Goal: Task Accomplishment & Management: Manage account settings

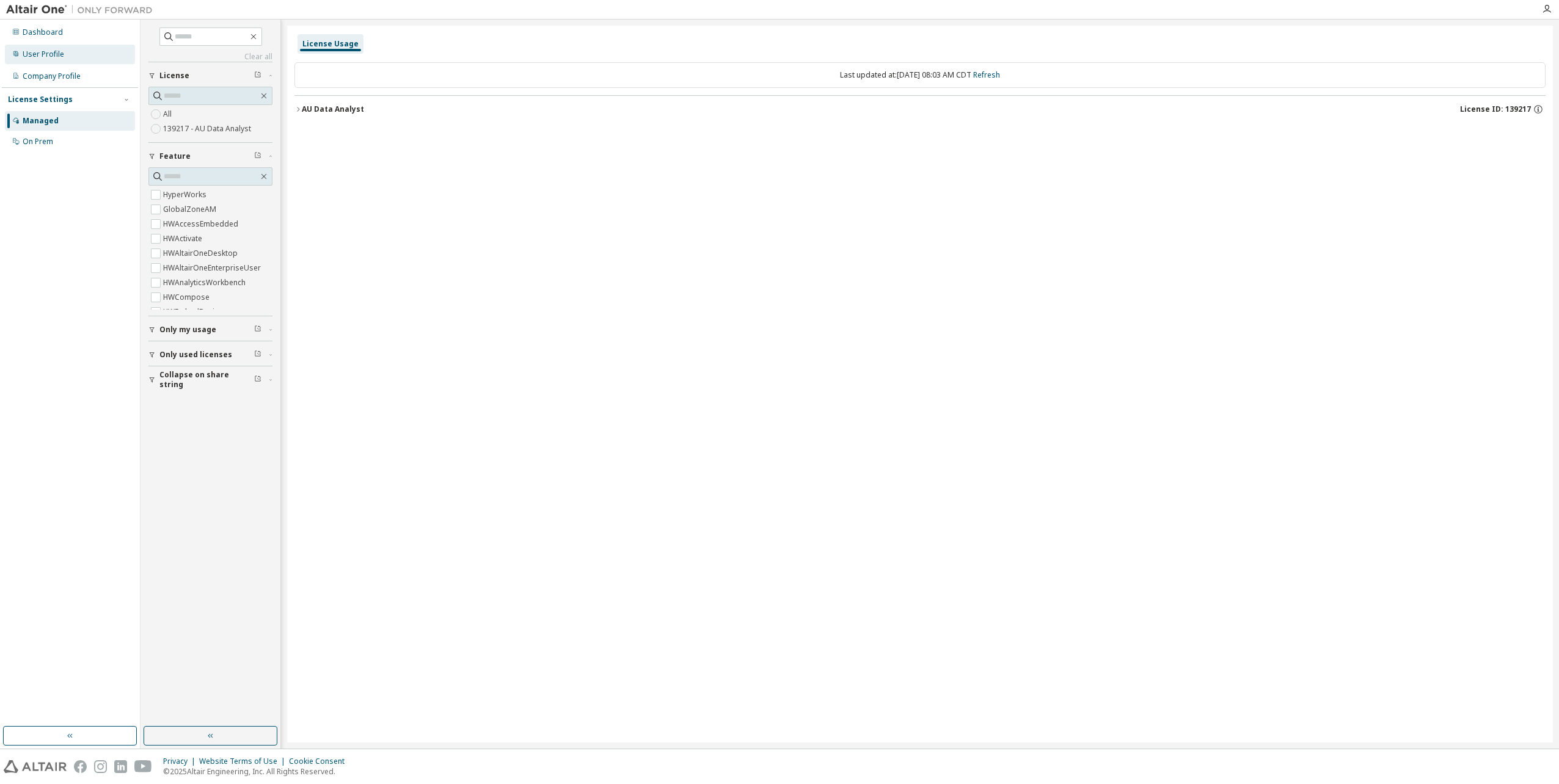
drag, startPoint x: 55, startPoint y: 54, endPoint x: 62, endPoint y: 63, distance: 11.4
click at [55, 54] on div "User Profile" at bounding box center [44, 54] width 42 height 10
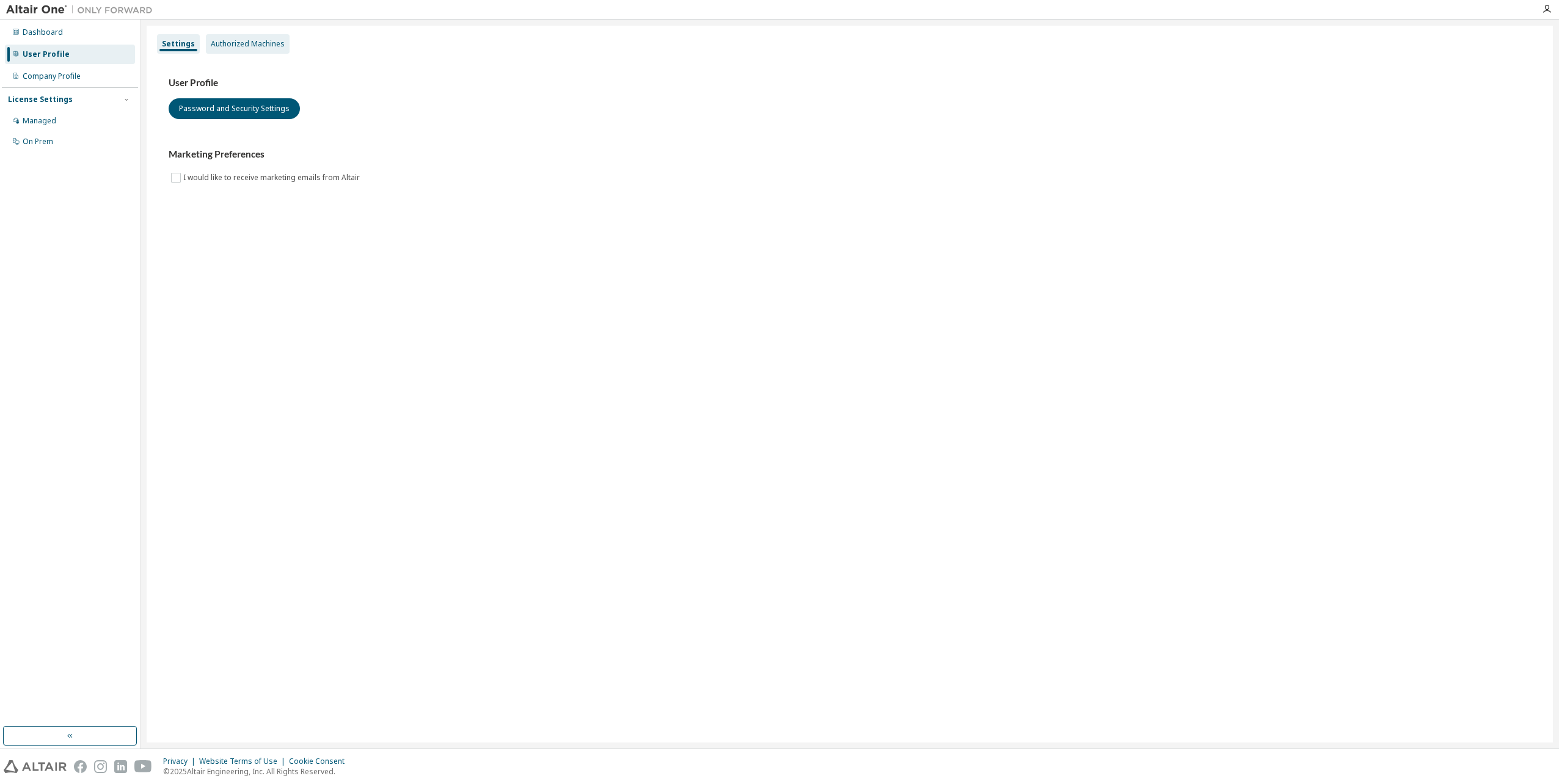
click at [240, 39] on div "Authorized Machines" at bounding box center [247, 44] width 74 height 10
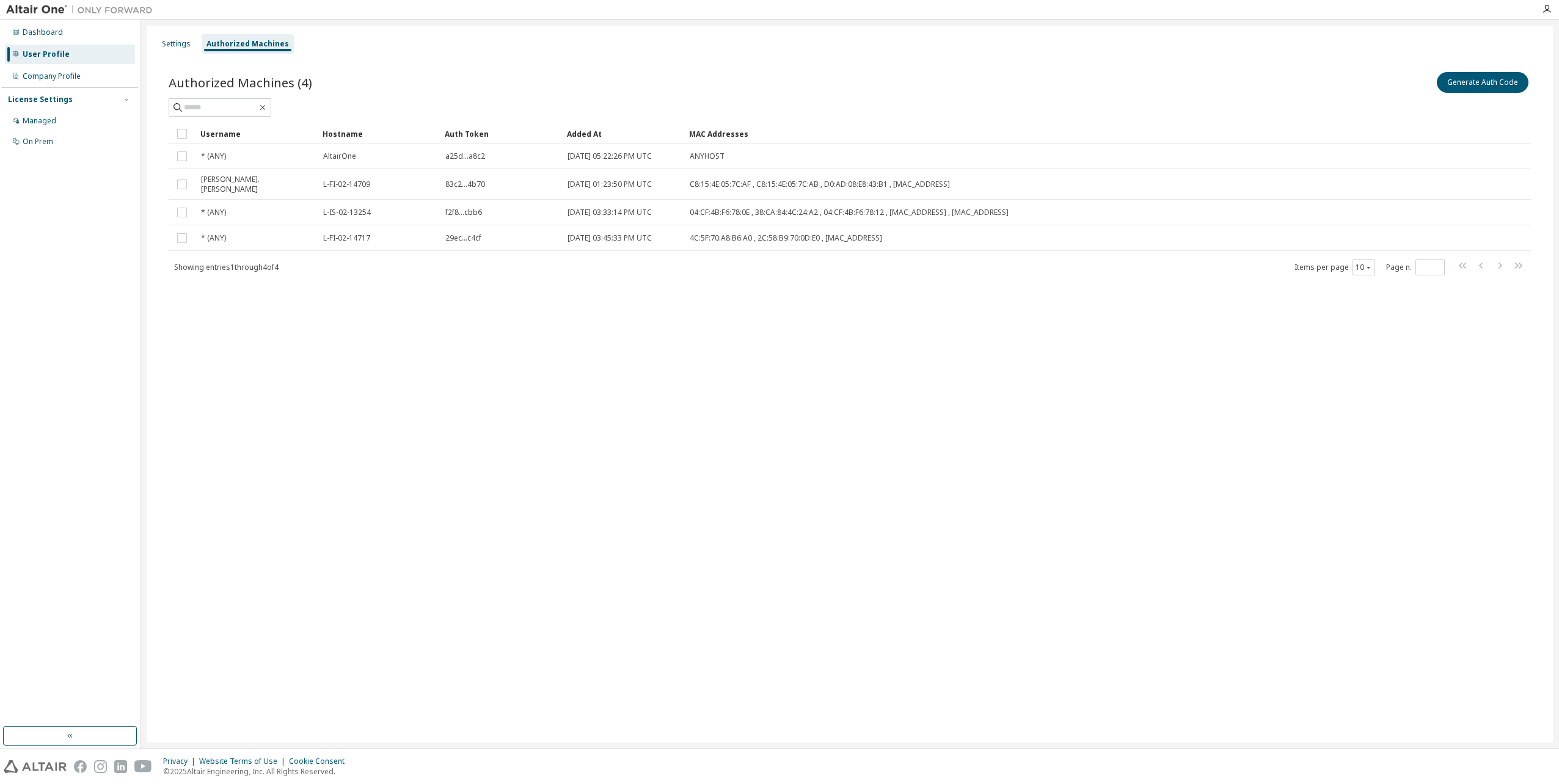
click at [627, 350] on div "Settings Authorized Machines Authorized Machines (4) Generate Auth Code Clear L…" at bounding box center [849, 383] width 1406 height 716
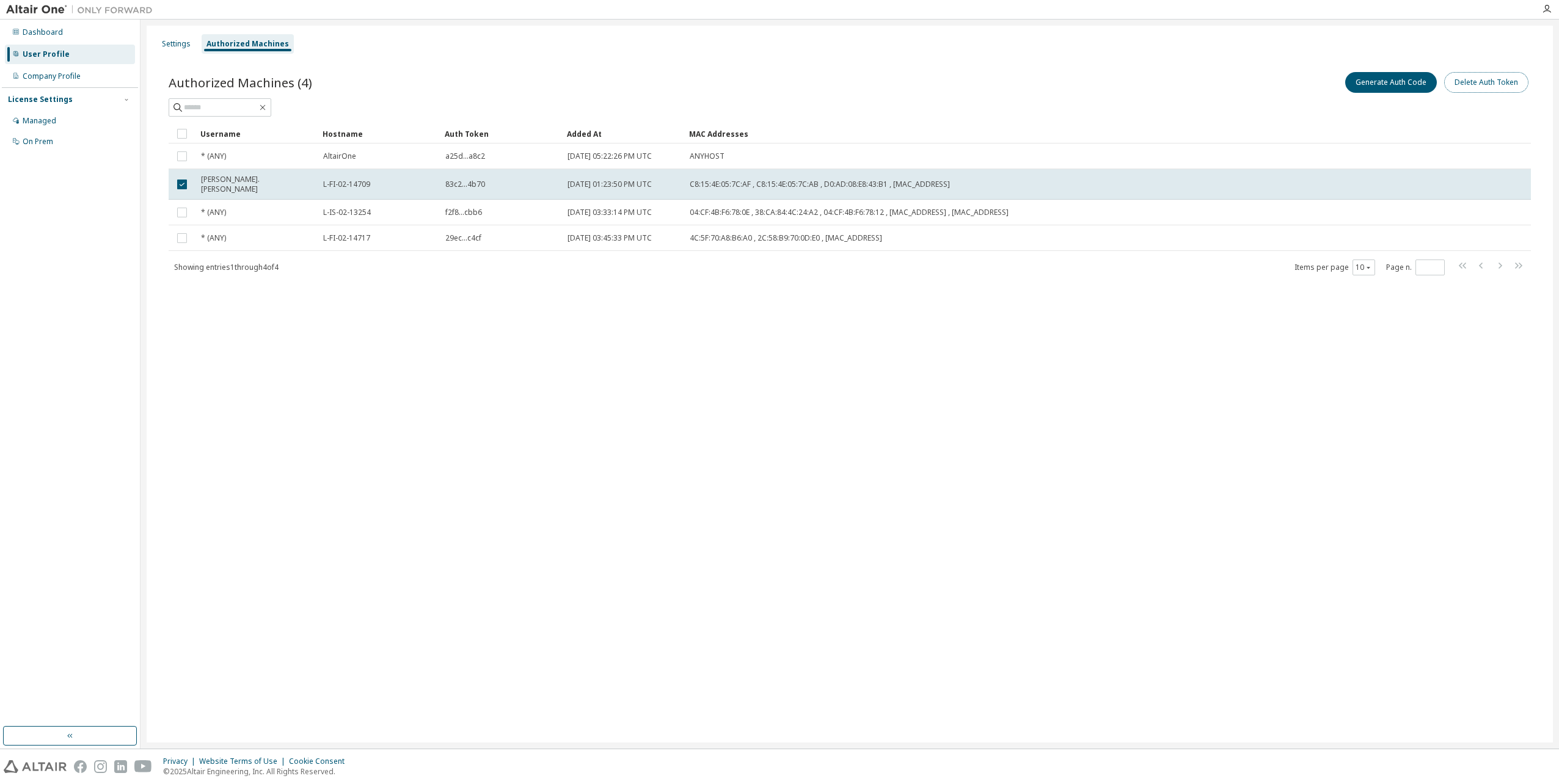
click at [1490, 86] on button "Delete Auth Token" at bounding box center [1486, 83] width 85 height 21
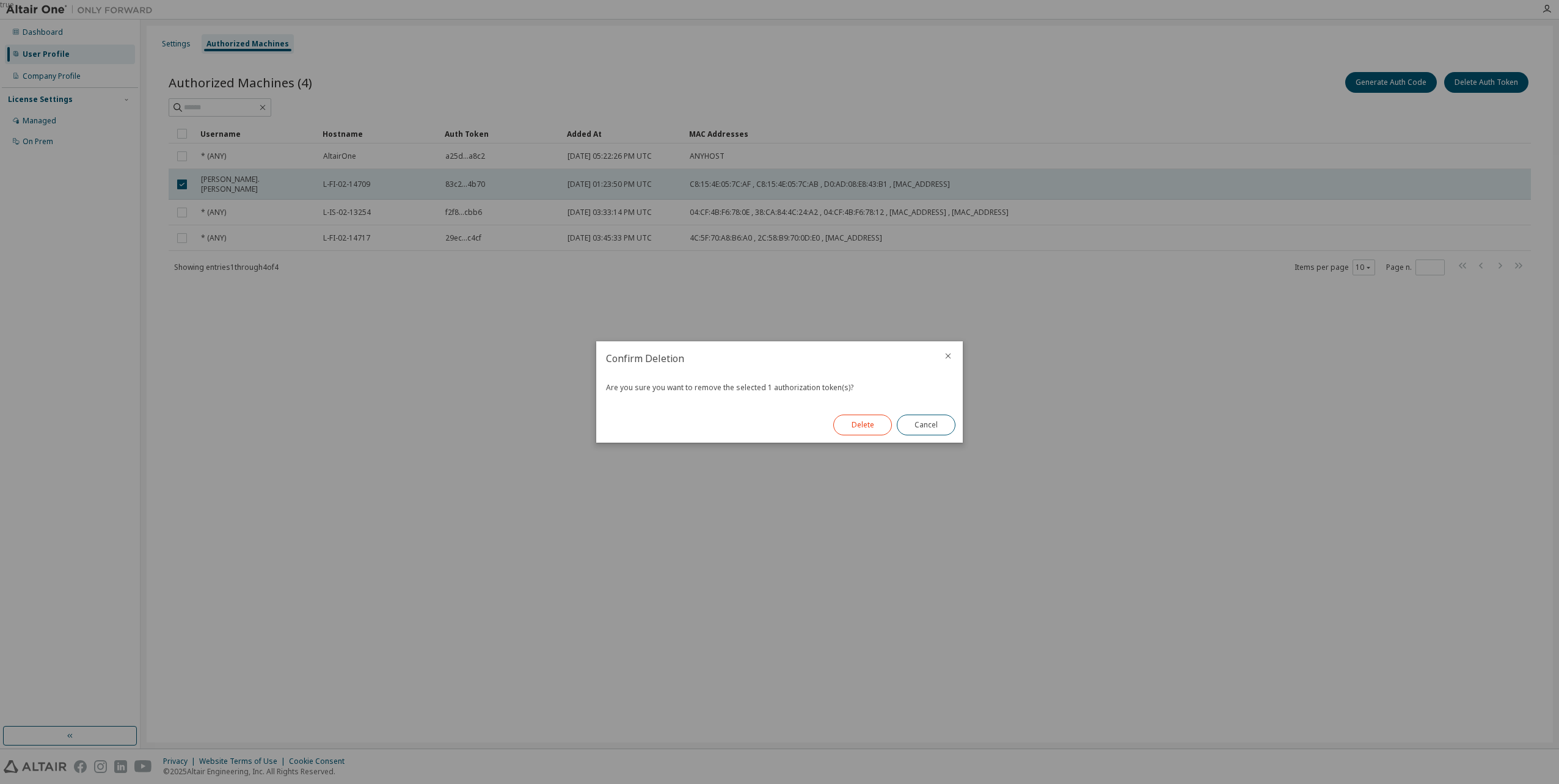
click at [867, 430] on button "Delete" at bounding box center [862, 425] width 59 height 21
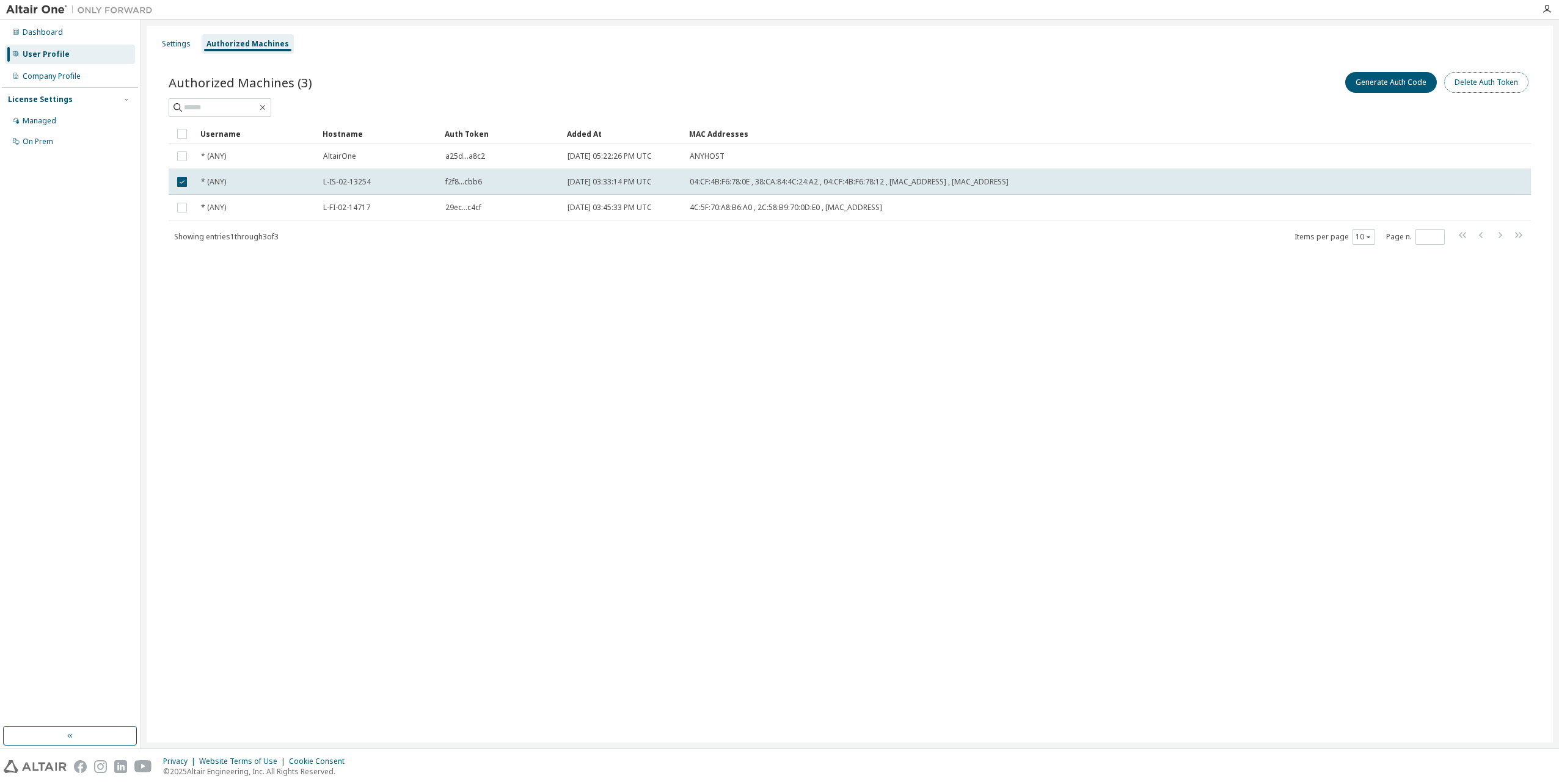
click at [1474, 83] on button "Delete Auth Token" at bounding box center [1486, 83] width 85 height 21
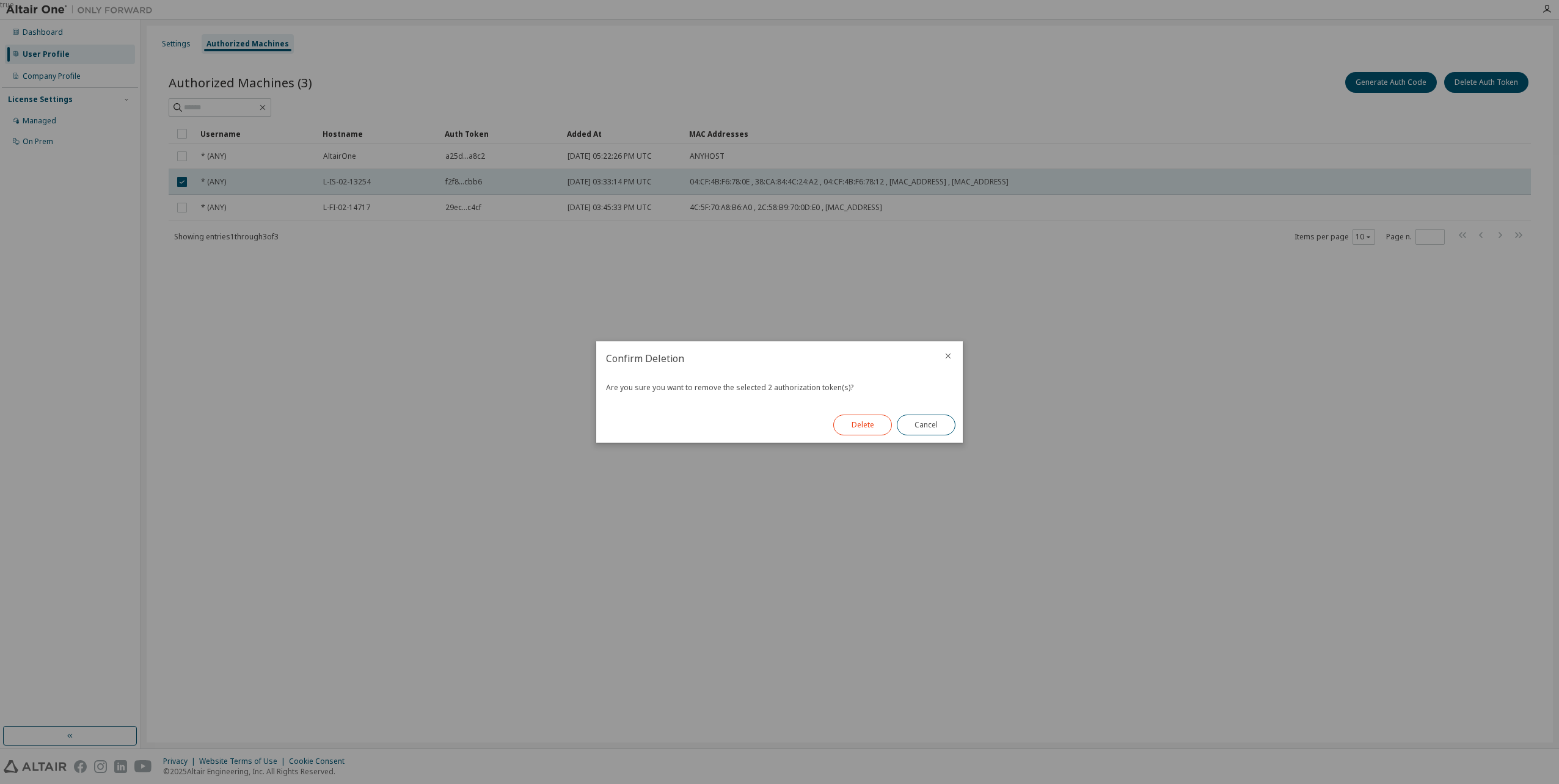
click at [884, 424] on button "Delete" at bounding box center [862, 425] width 59 height 21
